Goal: Ask a question

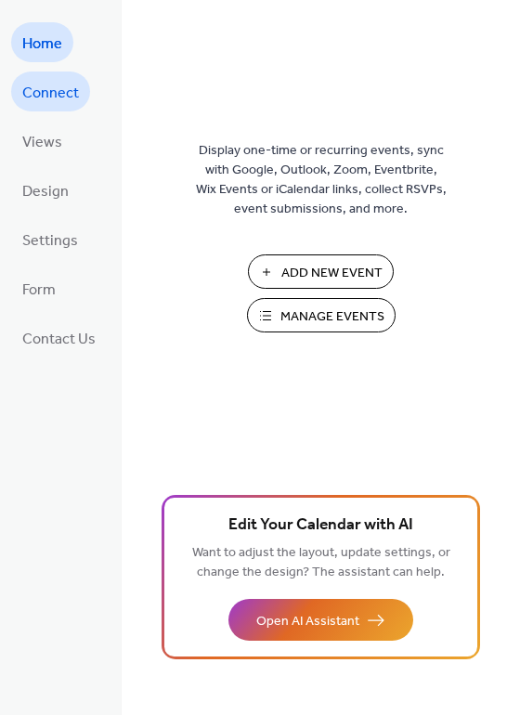
click at [64, 97] on span "Connect" at bounding box center [50, 93] width 57 height 29
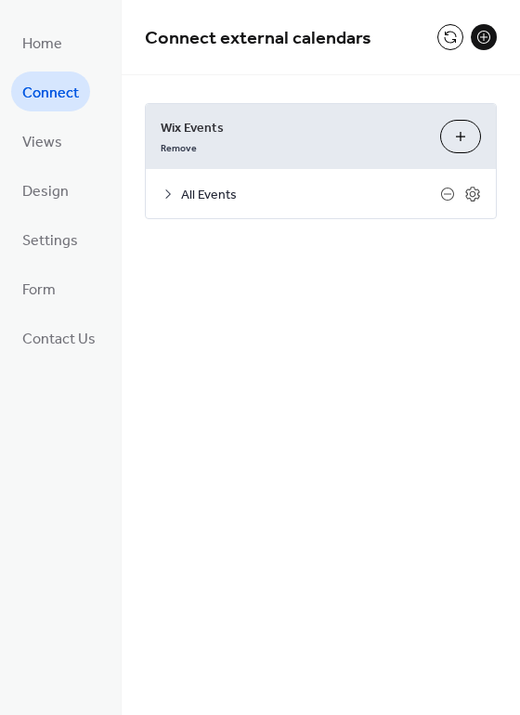
click at [205, 190] on span "All Events" at bounding box center [310, 195] width 259 height 19
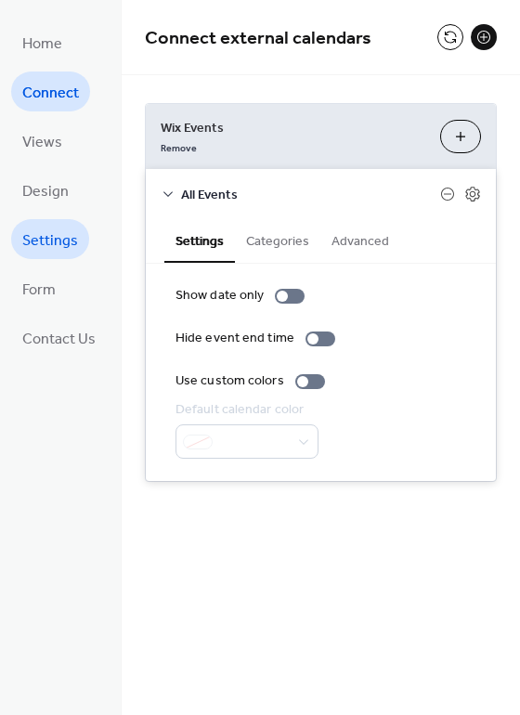
click at [49, 237] on span "Settings" at bounding box center [50, 241] width 56 height 29
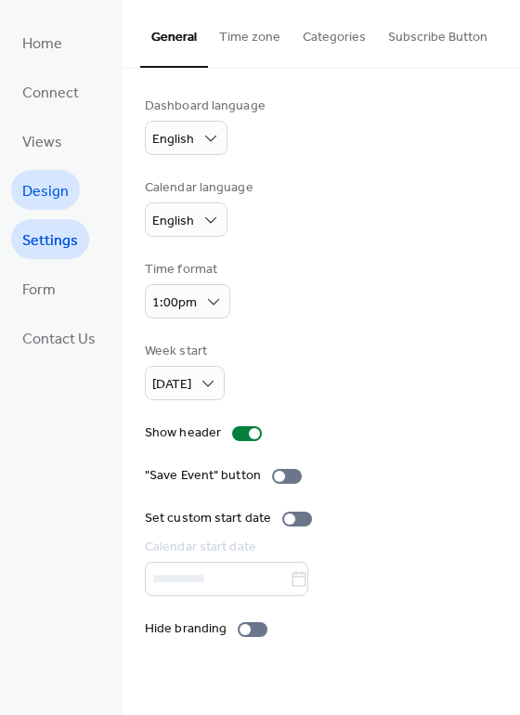
click at [73, 197] on link "Design" at bounding box center [45, 190] width 69 height 40
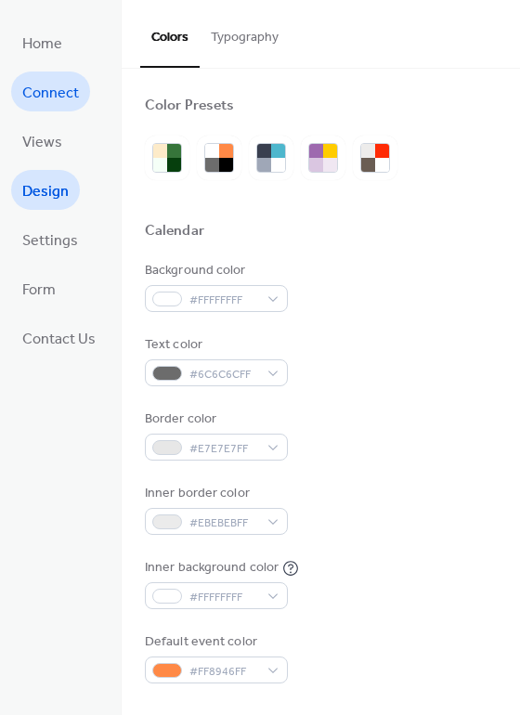
click at [20, 93] on link "Connect" at bounding box center [50, 91] width 79 height 40
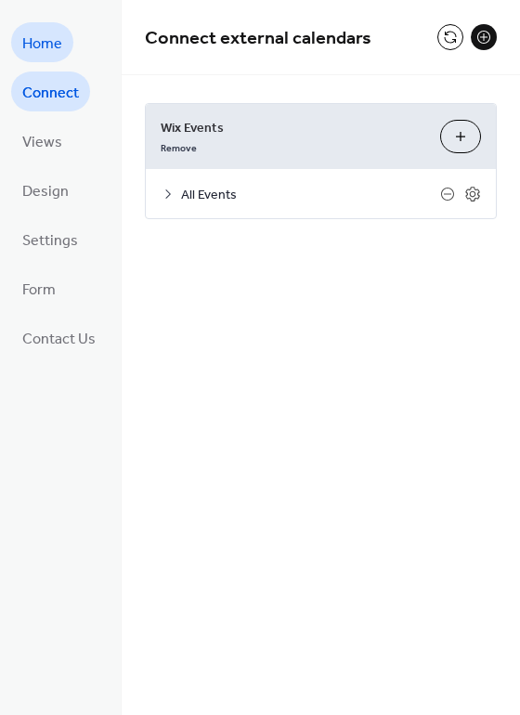
click at [55, 44] on span "Home" at bounding box center [42, 44] width 40 height 29
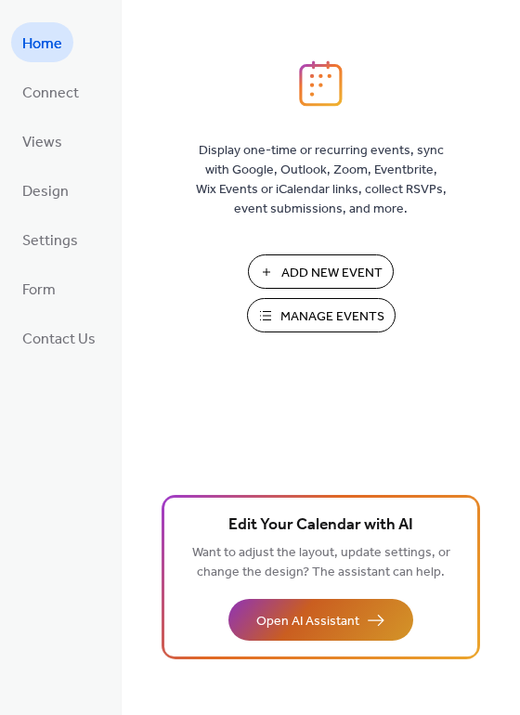
click at [321, 612] on span "Open AI Assistant" at bounding box center [307, 621] width 103 height 19
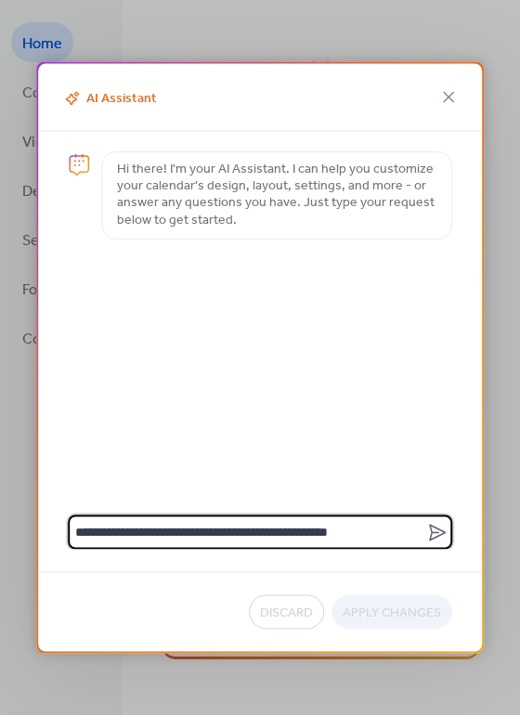
type textarea "**********"
